Goal: Task Accomplishment & Management: Manage account settings

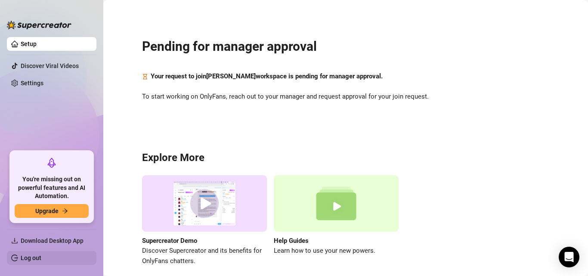
click at [41, 254] on link "Log out" at bounding box center [31, 257] width 21 height 7
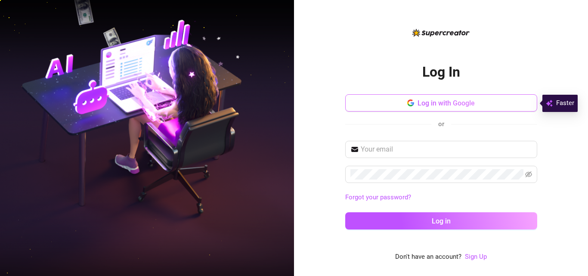
click at [447, 103] on span "Log in with Google" at bounding box center [445, 103] width 57 height 8
click at [430, 97] on button "Log in with Google" at bounding box center [441, 102] width 192 height 17
